Goal: Information Seeking & Learning: Learn about a topic

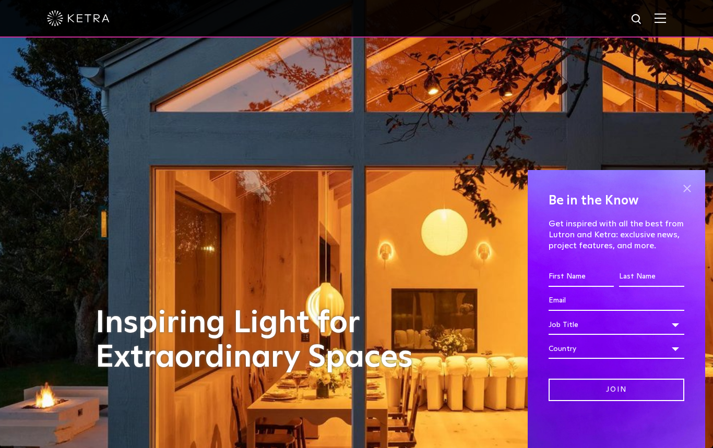
click at [685, 188] on span at bounding box center [687, 188] width 16 height 16
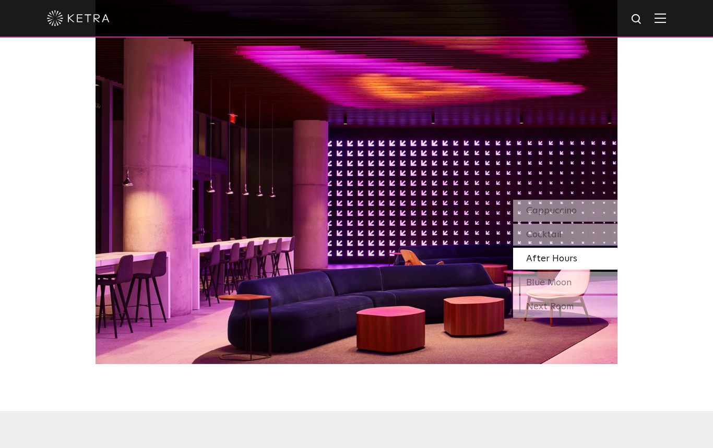
scroll to position [961, 0]
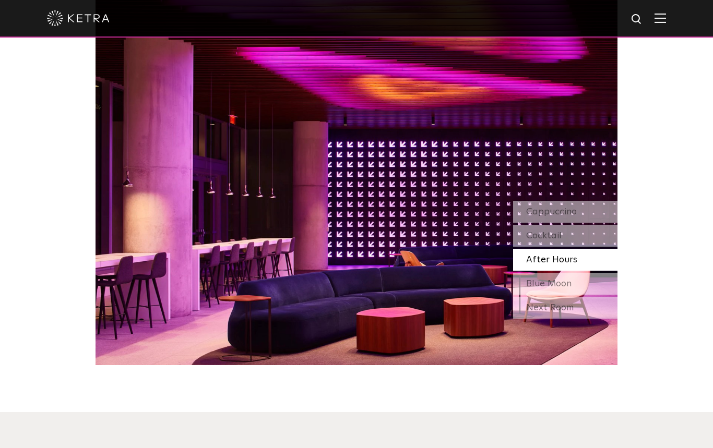
click at [661, 19] on img at bounding box center [659, 18] width 11 height 10
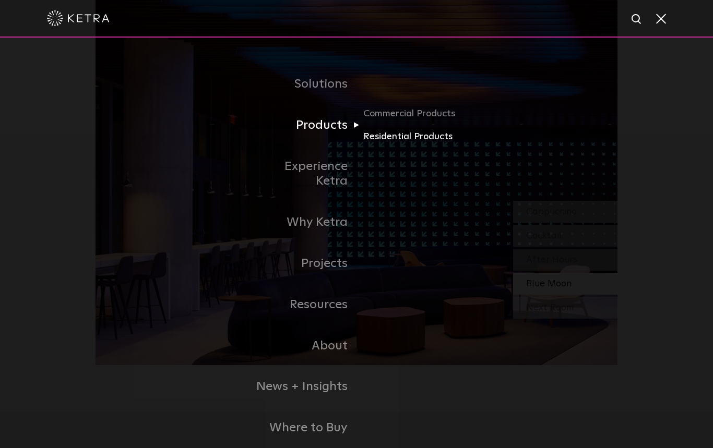
click at [433, 132] on link "Residential Products" at bounding box center [413, 136] width 100 height 15
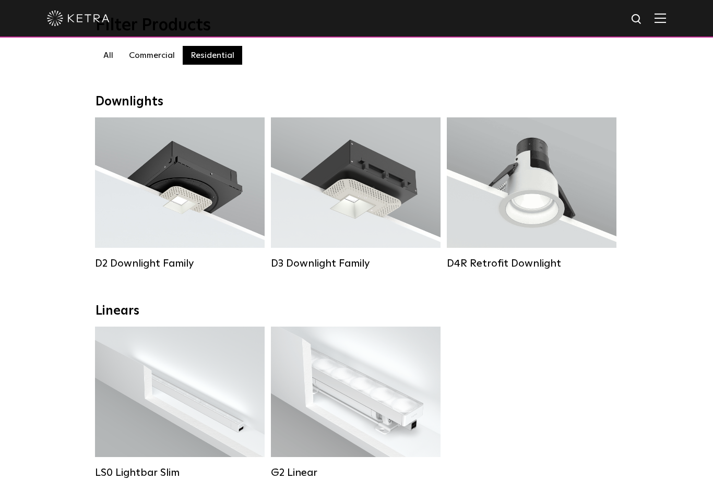
scroll to position [150, 0]
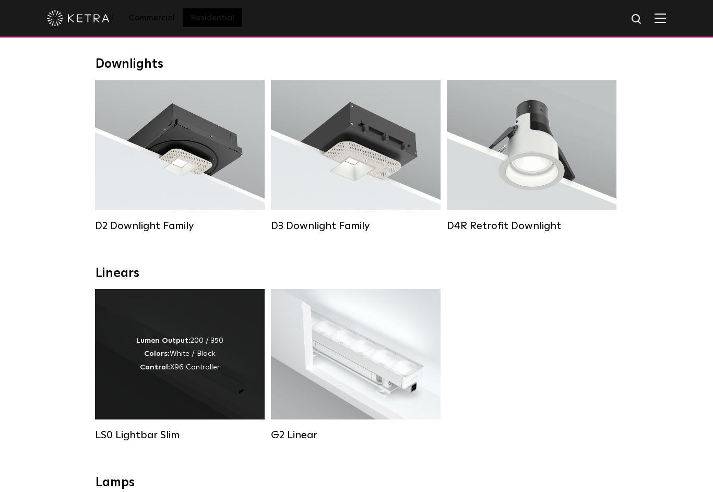
click at [223, 359] on div "Lumen Output: 200 / 350 Colors: White / Black Control: X96 Controller" at bounding box center [180, 354] width 170 height 130
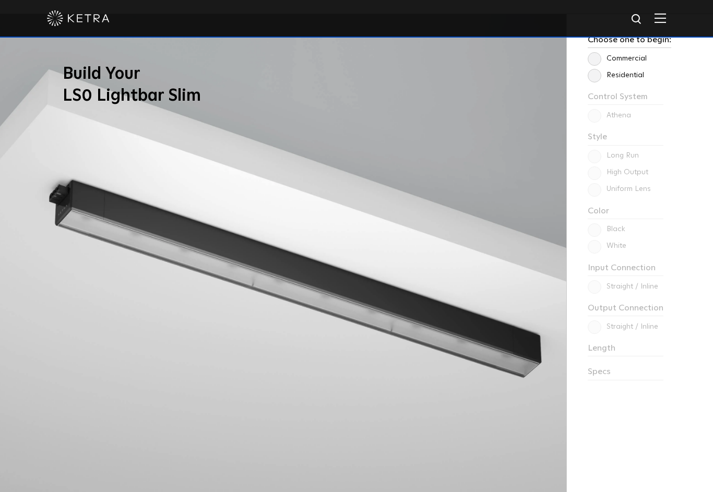
scroll to position [958, 0]
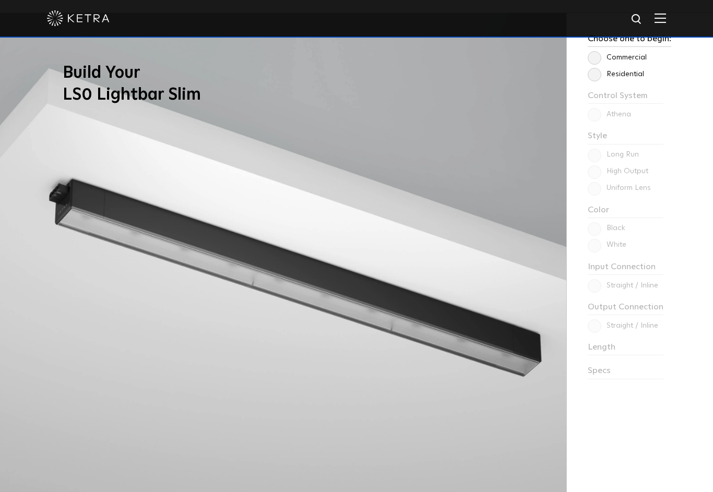
click at [601, 73] on label "Residential" at bounding box center [615, 74] width 56 height 9
click at [0, 0] on input "Residential" at bounding box center [0, 0] width 0 height 0
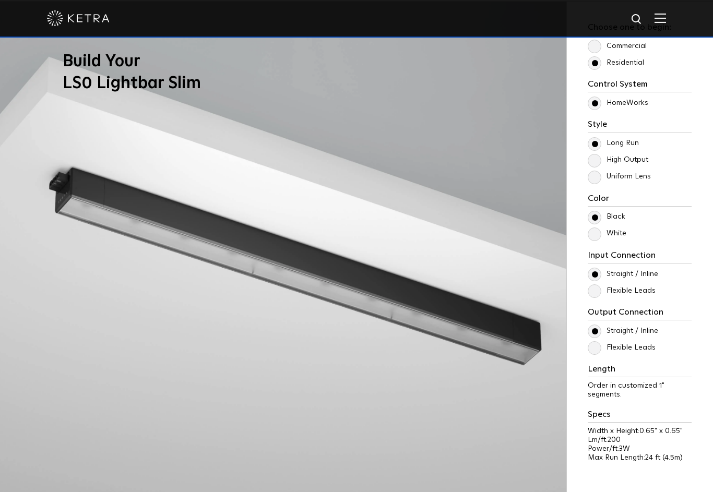
scroll to position [971, 0]
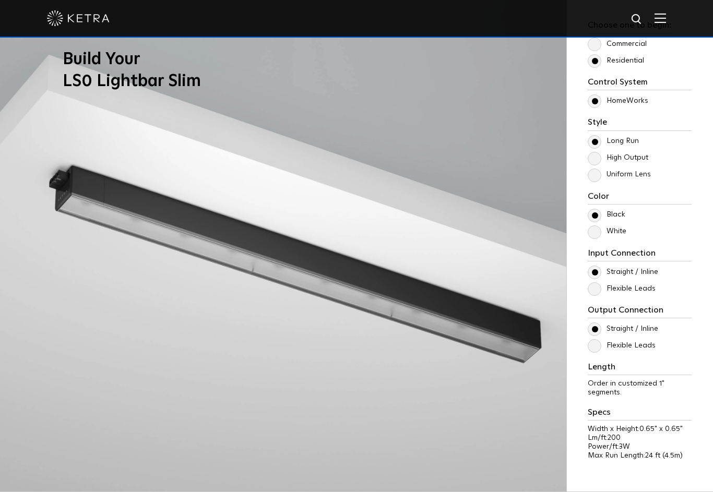
click at [595, 236] on label "White" at bounding box center [606, 231] width 39 height 9
click at [0, 0] on input "White" at bounding box center [0, 0] width 0 height 0
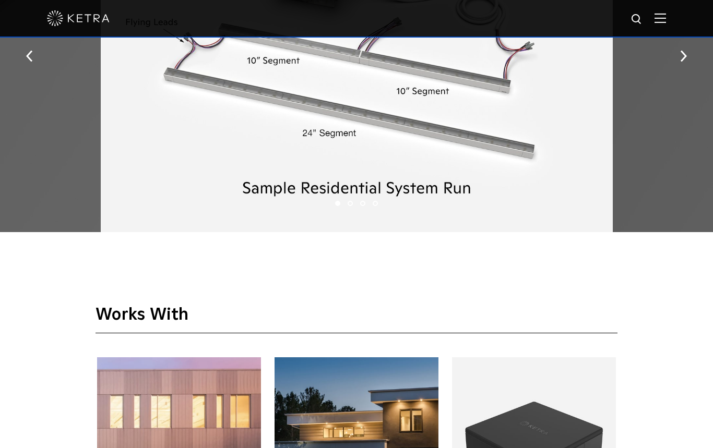
scroll to position [1545, 0]
